Goal: Check status: Check status

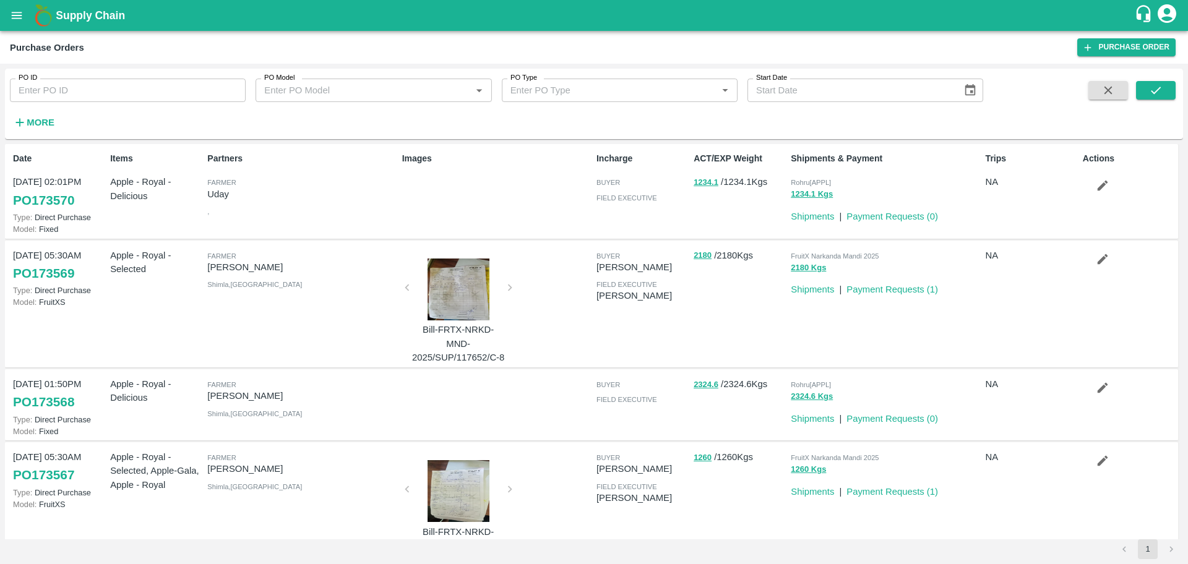
click at [14, 19] on icon "open drawer" at bounding box center [17, 16] width 14 height 14
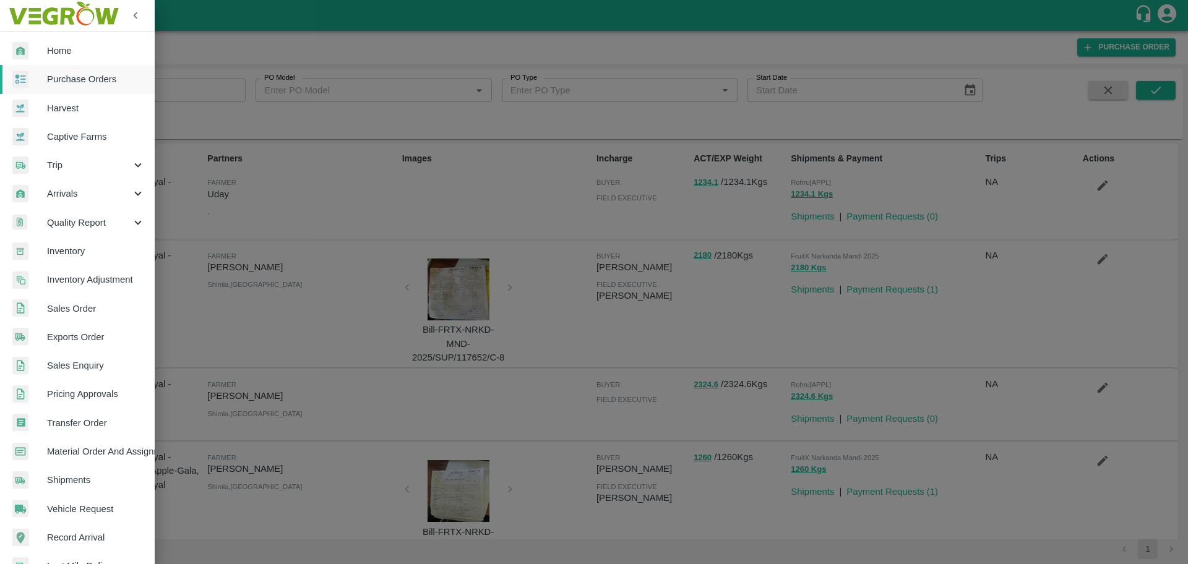
click at [90, 311] on span "Sales Order" at bounding box center [96, 309] width 98 height 14
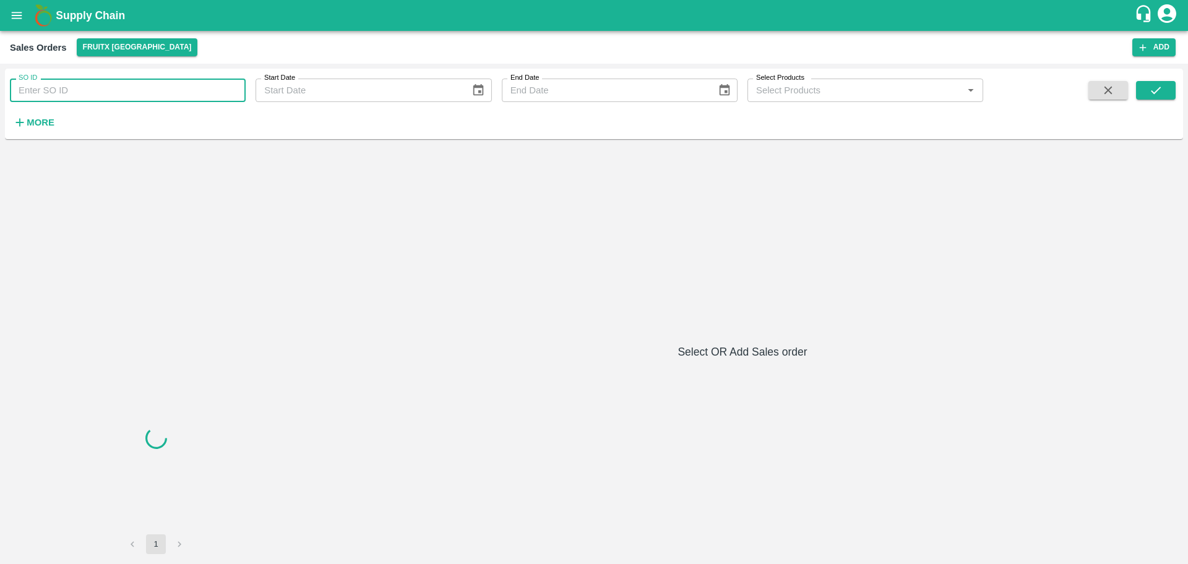
click at [79, 87] on input "SO ID" at bounding box center [128, 91] width 236 height 24
paste input "6035128"
type input "6035128"
click at [1156, 95] on icon "submit" at bounding box center [1156, 91] width 14 height 14
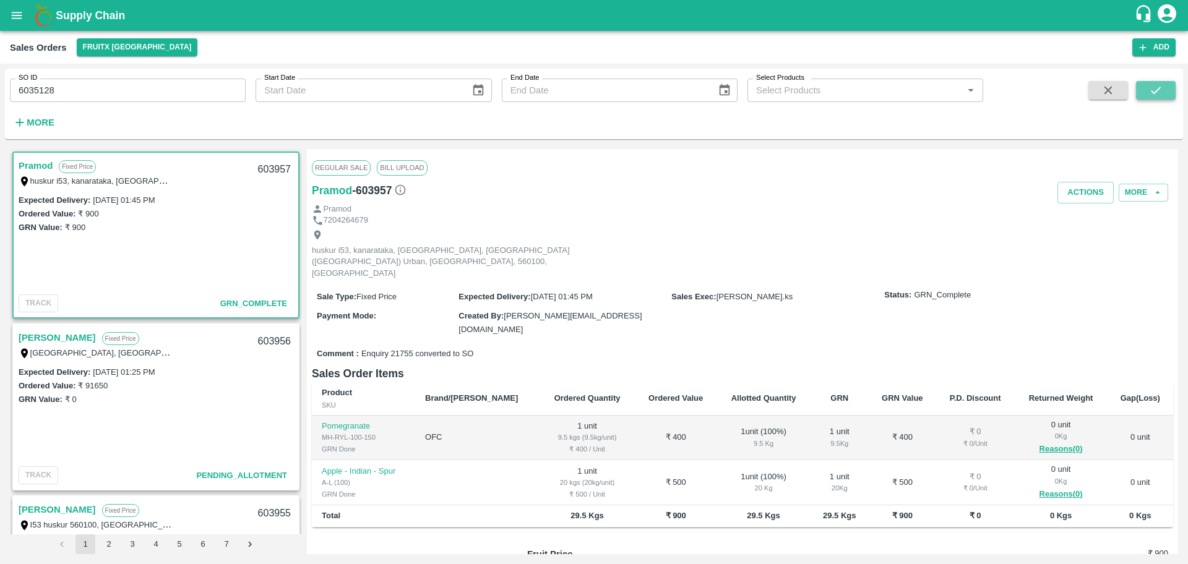
click at [1156, 88] on icon "submit" at bounding box center [1156, 91] width 14 height 14
click at [1153, 88] on icon "submit" at bounding box center [1156, 91] width 14 height 14
click at [1154, 95] on icon "submit" at bounding box center [1156, 91] width 14 height 14
click at [1156, 98] on button "submit" at bounding box center [1156, 90] width 40 height 19
click at [72, 92] on input "6035128" at bounding box center [128, 91] width 236 height 24
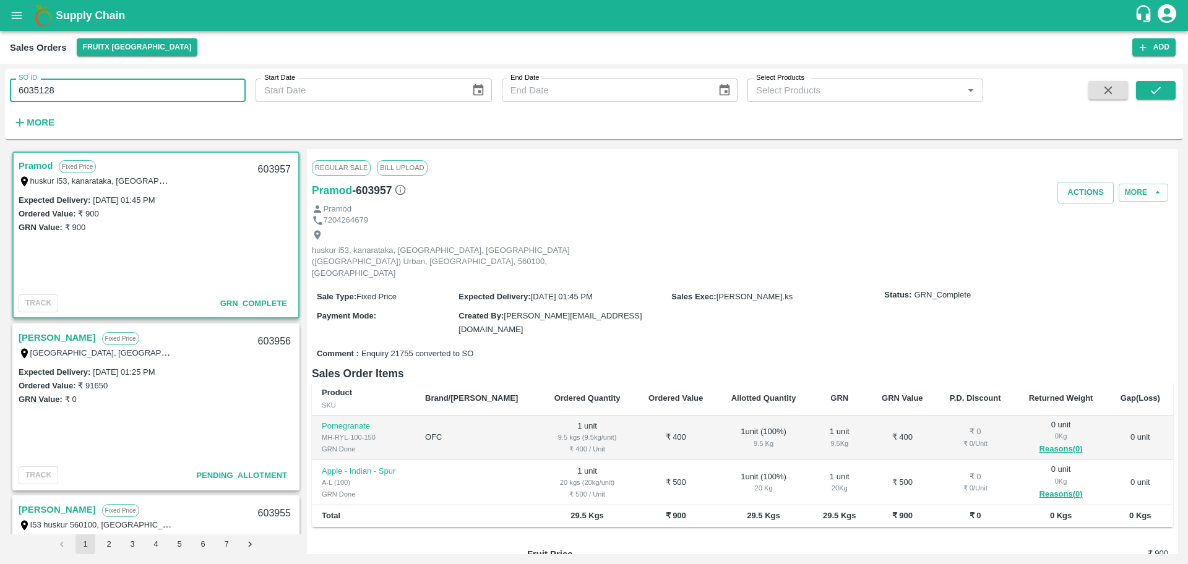
click at [72, 92] on input "6035128" at bounding box center [128, 91] width 236 height 24
paste input "text"
type input "603090"
click at [1161, 94] on icon "submit" at bounding box center [1156, 91] width 14 height 14
